Goal: Task Accomplishment & Management: Use online tool/utility

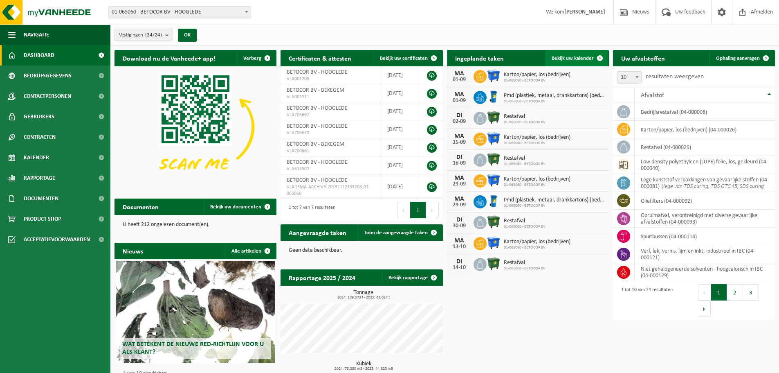
click at [578, 57] on span "Bekijk uw kalender" at bounding box center [573, 58] width 42 height 5
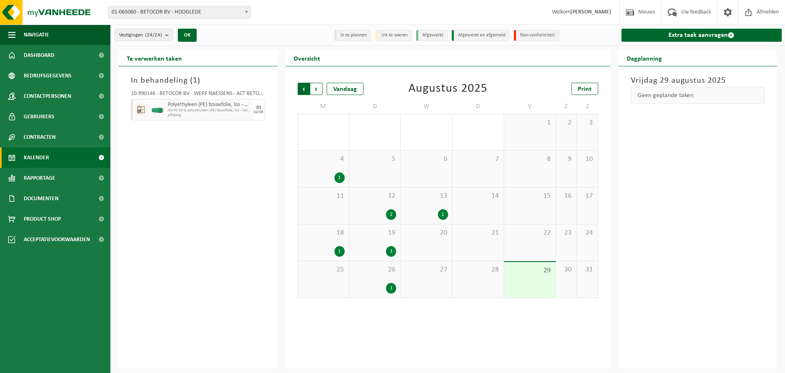
click at [320, 90] on span "Volgende" at bounding box center [316, 89] width 12 height 12
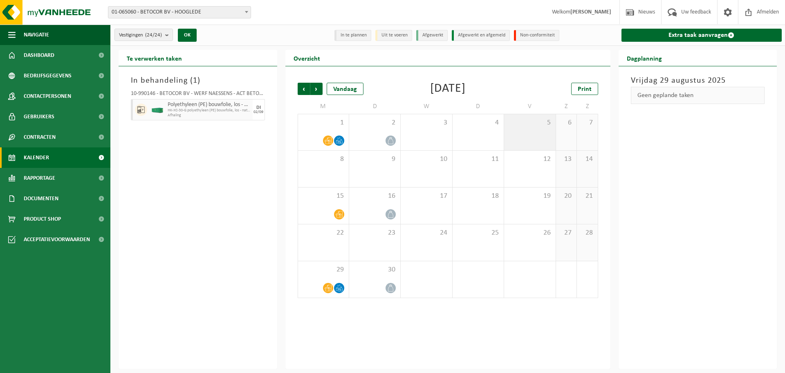
click at [530, 128] on div "5" at bounding box center [529, 132] width 51 height 36
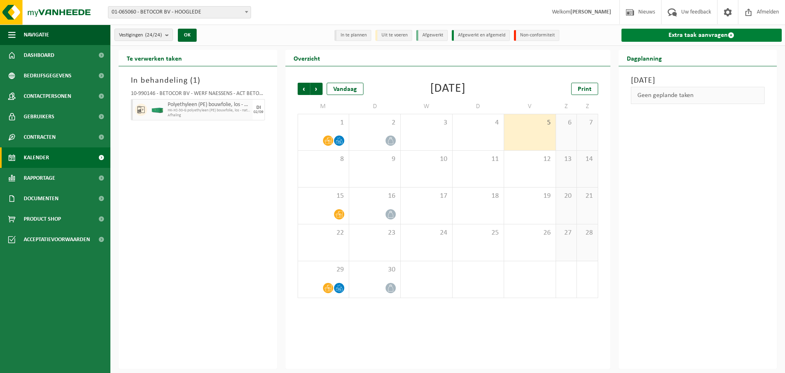
click at [721, 34] on link "Extra taak aanvragen" at bounding box center [702, 35] width 161 height 13
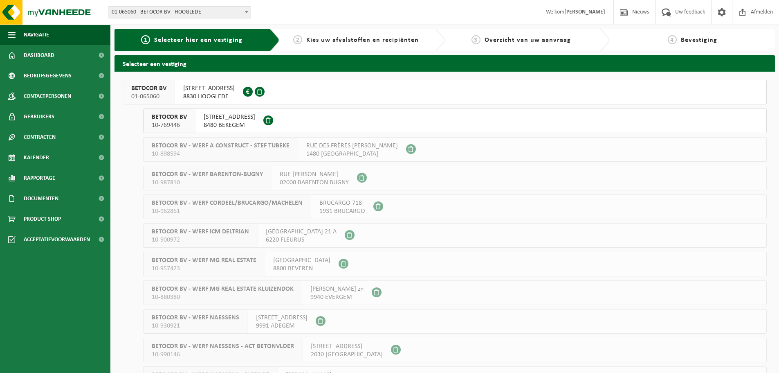
click at [235, 90] on span "DIKSMUIDESTEENWEG 17A" at bounding box center [209, 88] width 52 height 8
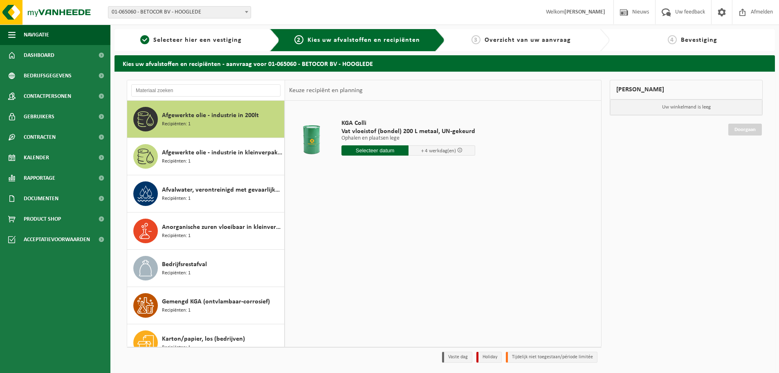
click at [227, 97] on div at bounding box center [206, 90] width 158 height 20
click at [225, 92] on input "text" at bounding box center [205, 90] width 149 height 12
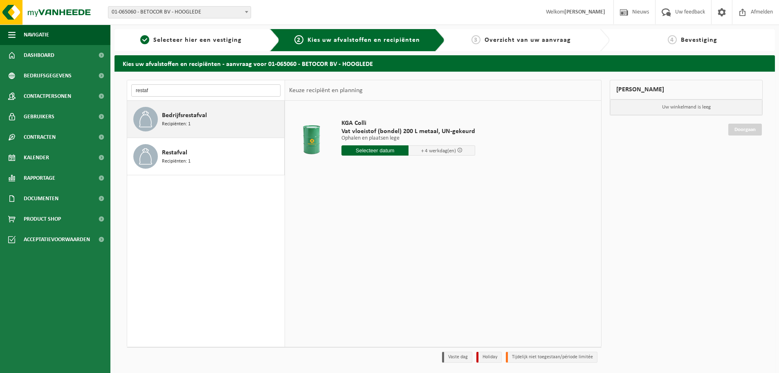
type input "restaf"
click at [209, 109] on div "Bedrijfsrestafval Recipiënten: 1" at bounding box center [222, 119] width 120 height 25
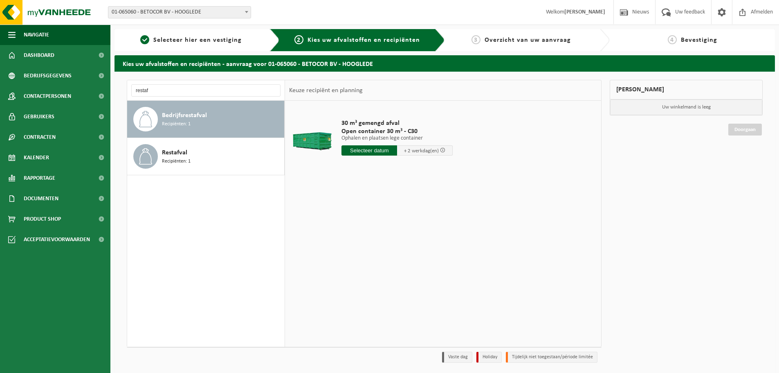
click at [381, 149] on input "text" at bounding box center [369, 150] width 56 height 10
click at [433, 165] on icon at bounding box center [434, 168] width 13 height 13
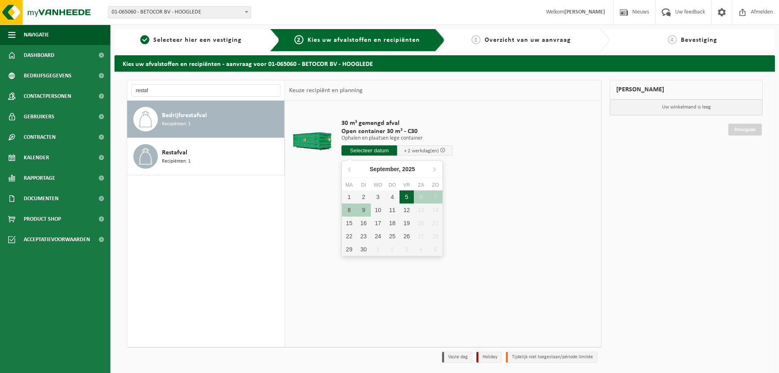
click at [409, 198] on div "5" at bounding box center [407, 196] width 14 height 13
type input "Van 2025-09-05"
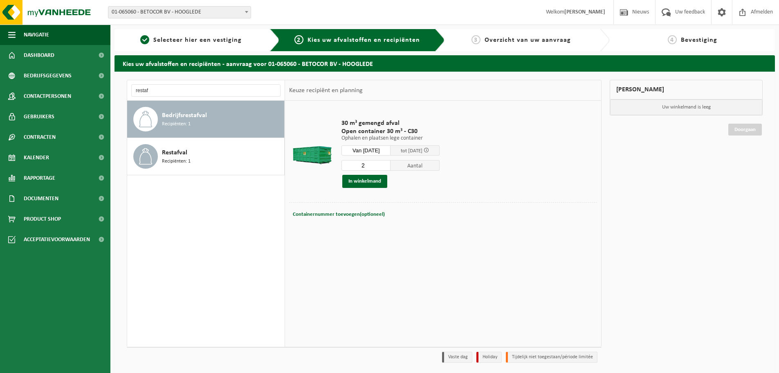
type input "2"
click at [389, 163] on input "2" at bounding box center [365, 165] width 49 height 11
click at [376, 183] on button "In winkelmand" at bounding box center [364, 181] width 45 height 13
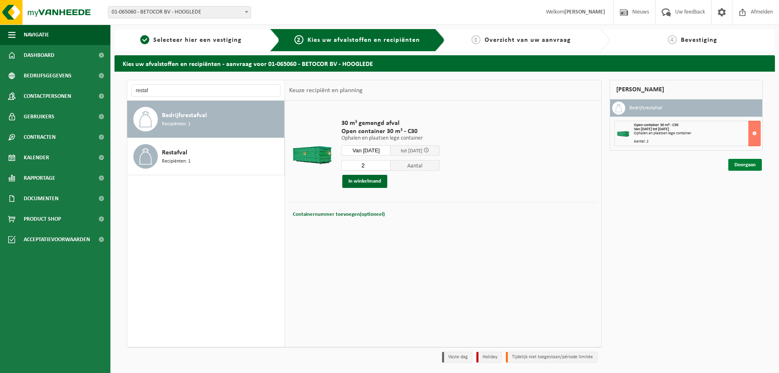
click at [748, 159] on link "Doorgaan" at bounding box center [745, 165] width 34 height 12
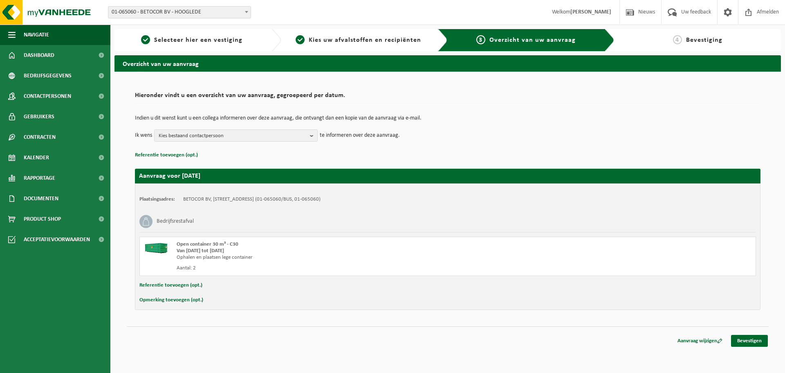
click at [752, 346] on div "Aanvraag wijzigen Bevestigen" at bounding box center [720, 341] width 98 height 12
click at [756, 337] on link "Bevestigen" at bounding box center [749, 341] width 37 height 12
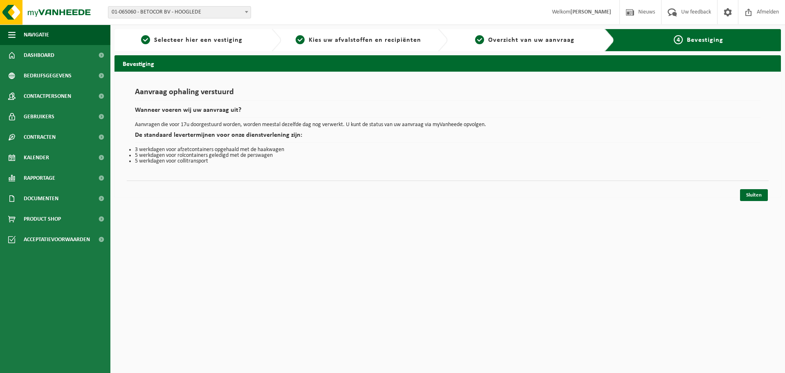
drag, startPoint x: 453, startPoint y: 241, endPoint x: 412, endPoint y: 233, distance: 41.3
click at [453, 241] on html "Vestiging: 01-065060 - BETOCOR BV - HOOGLEDE 10-769446 - BETOCOR BV - BEKEGEM 1…" at bounding box center [392, 186] width 785 height 373
